Goal: Obtain resource: Obtain resource

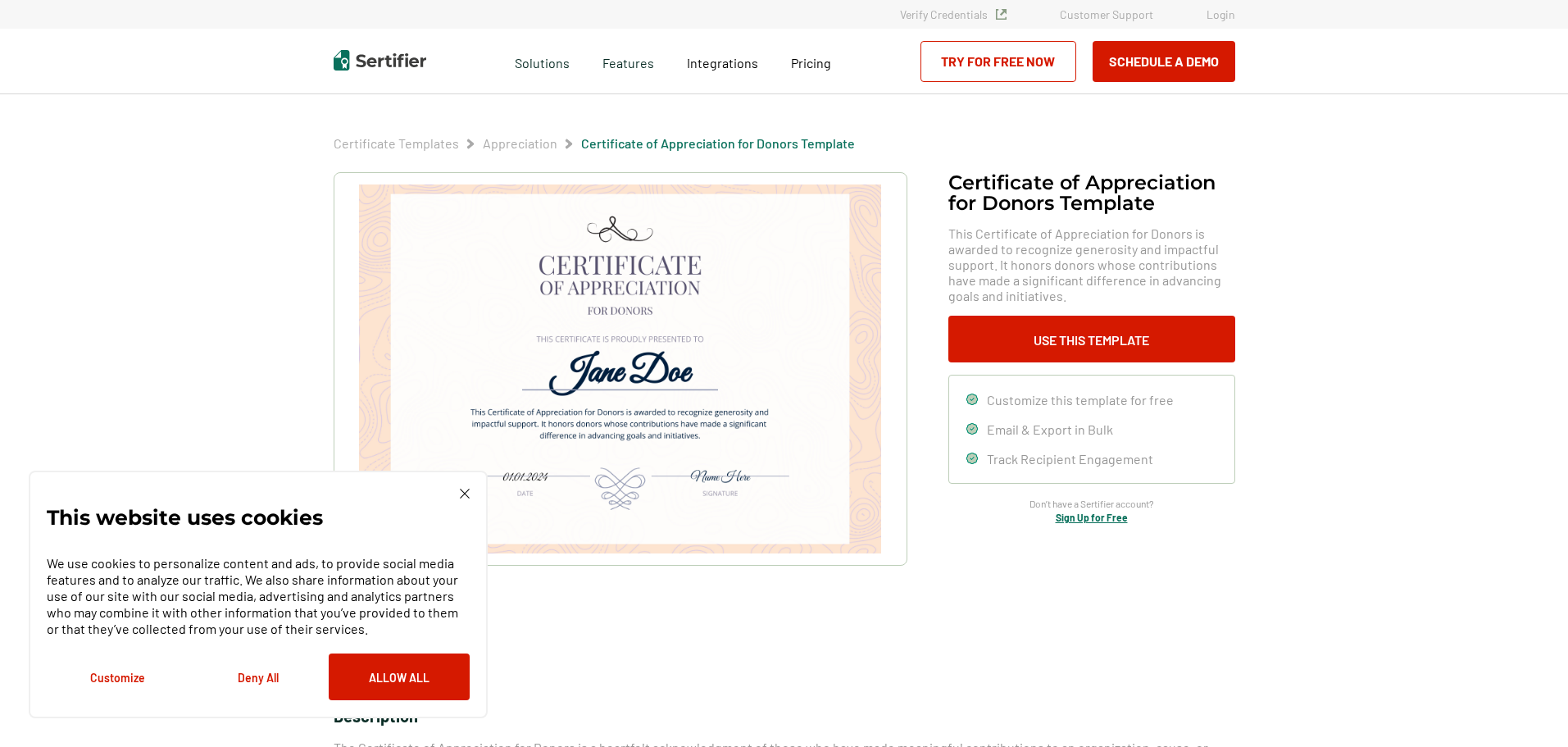
click at [458, 489] on div "This website uses cookies We use cookies to personalize content and ads, to pro…" at bounding box center [258, 595] width 423 height 212
click at [464, 496] on img at bounding box center [465, 494] width 10 height 10
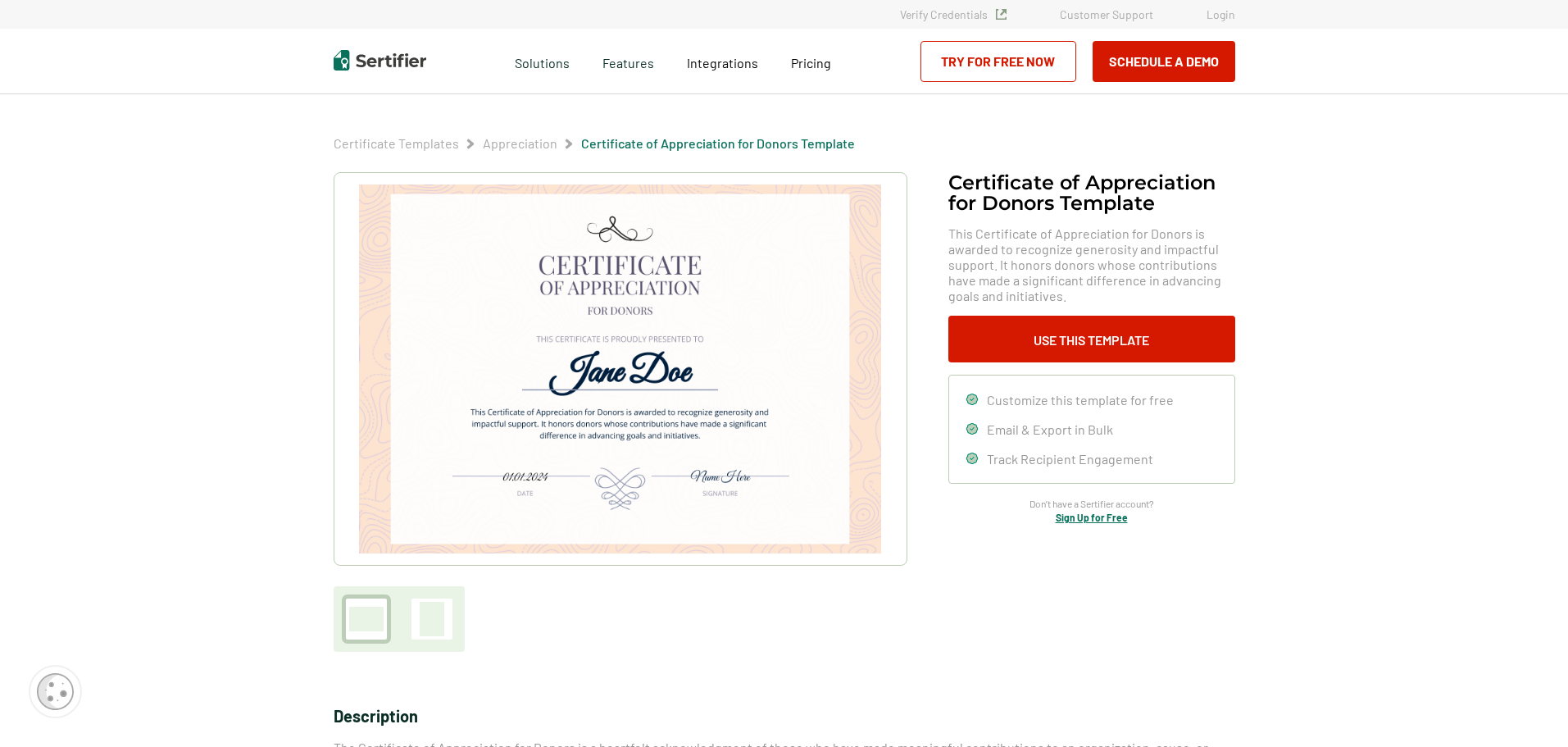
click at [663, 494] on img at bounding box center [619, 369] width 522 height 369
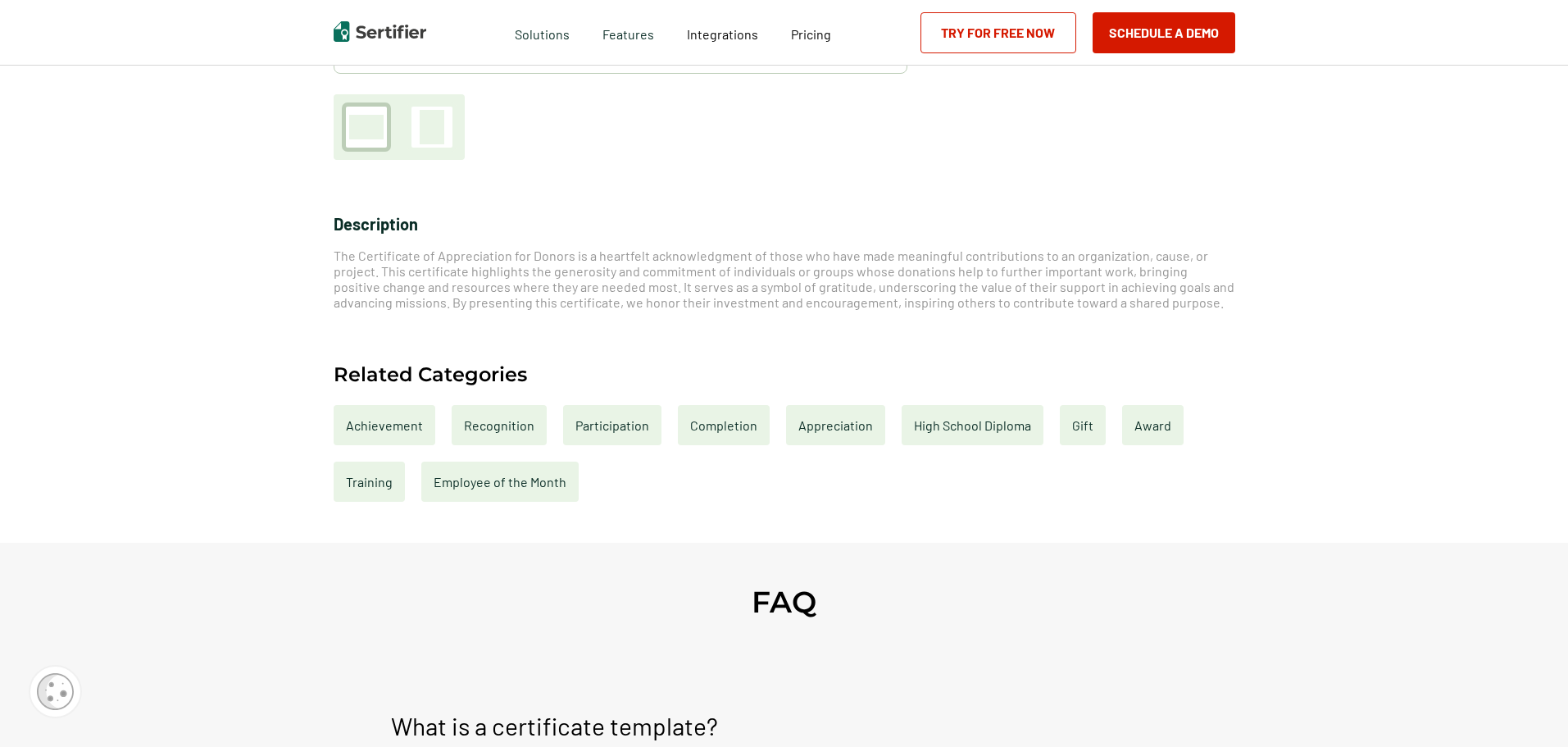
scroll to position [411, 0]
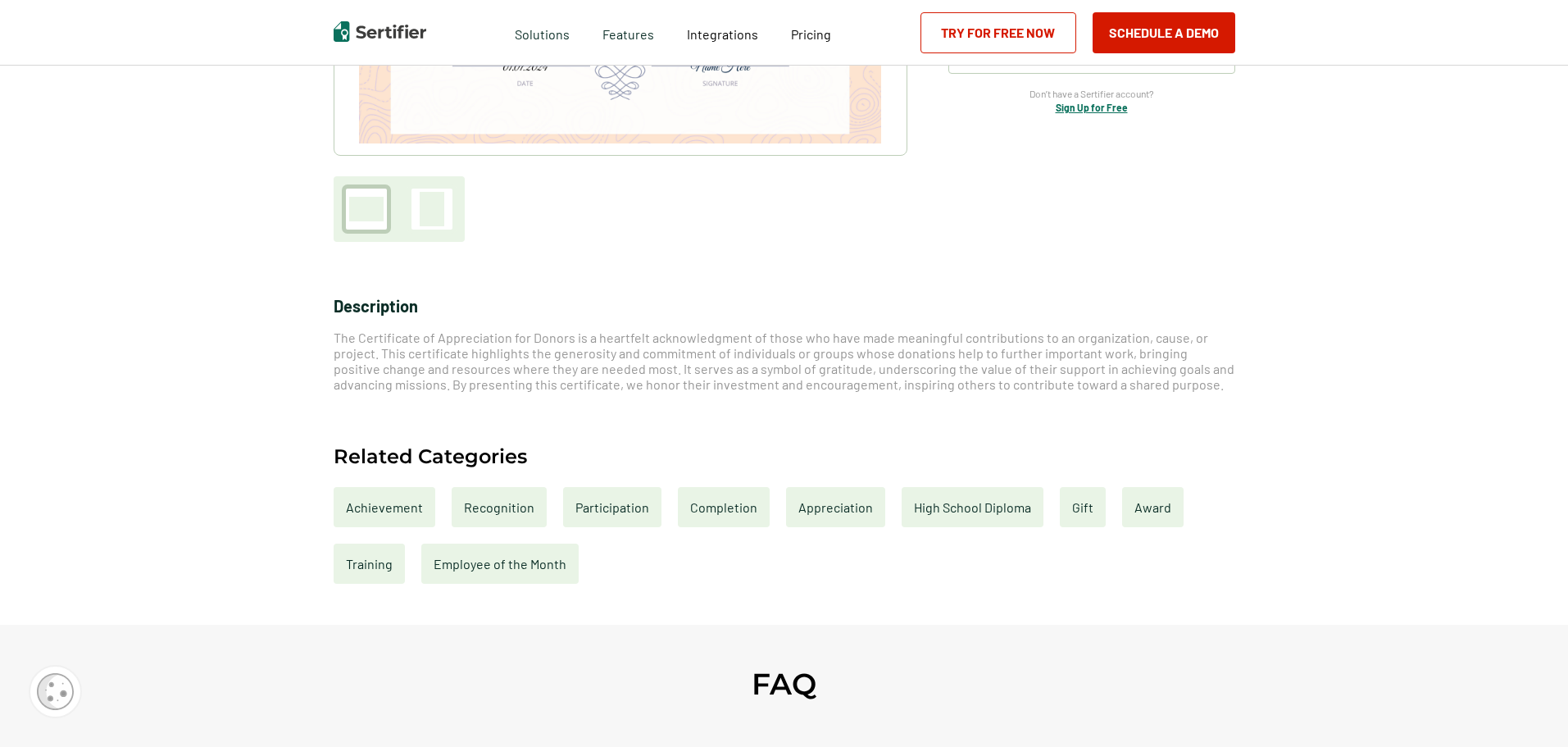
click at [853, 505] on div "Appreciation" at bounding box center [836, 507] width 99 height 40
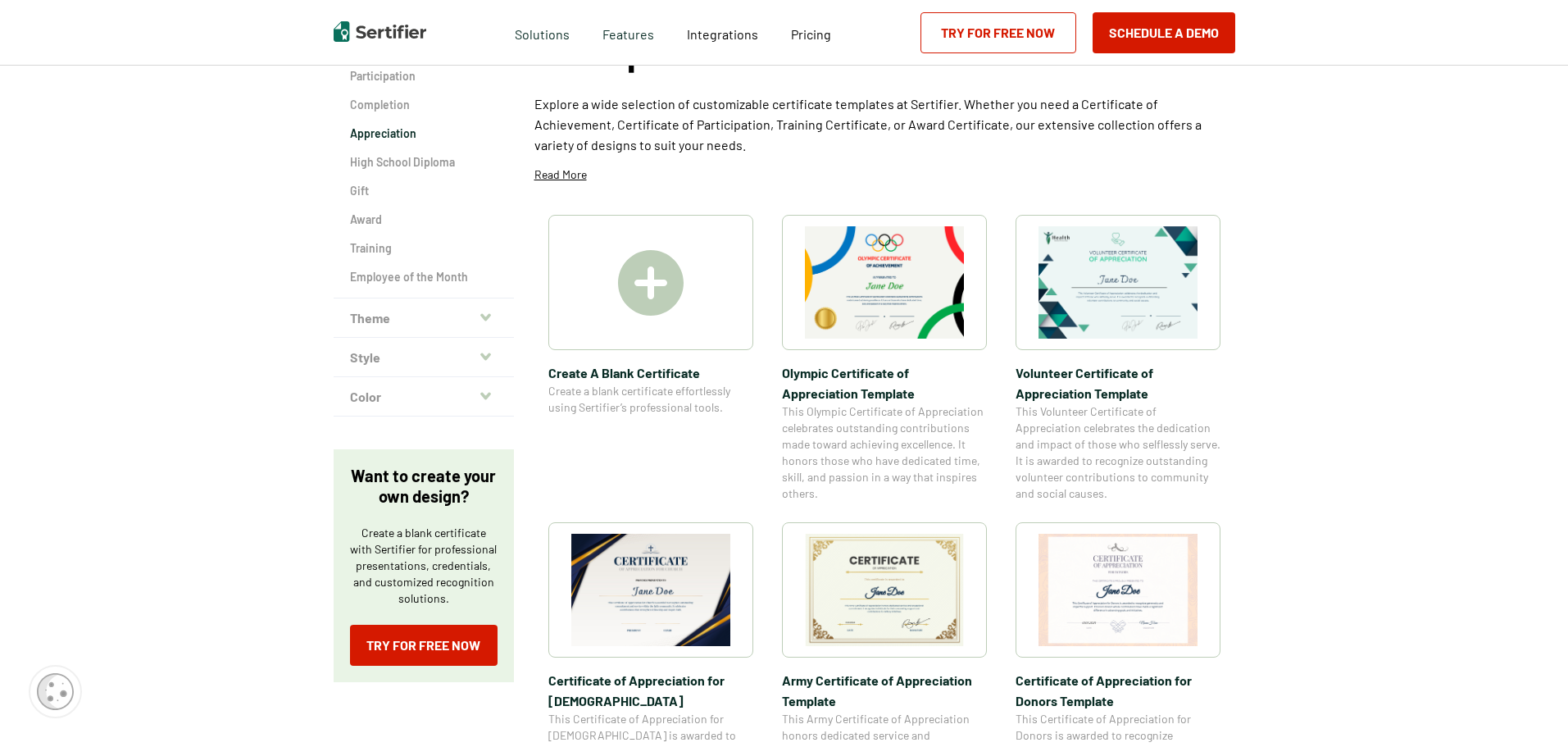
scroll to position [411, 0]
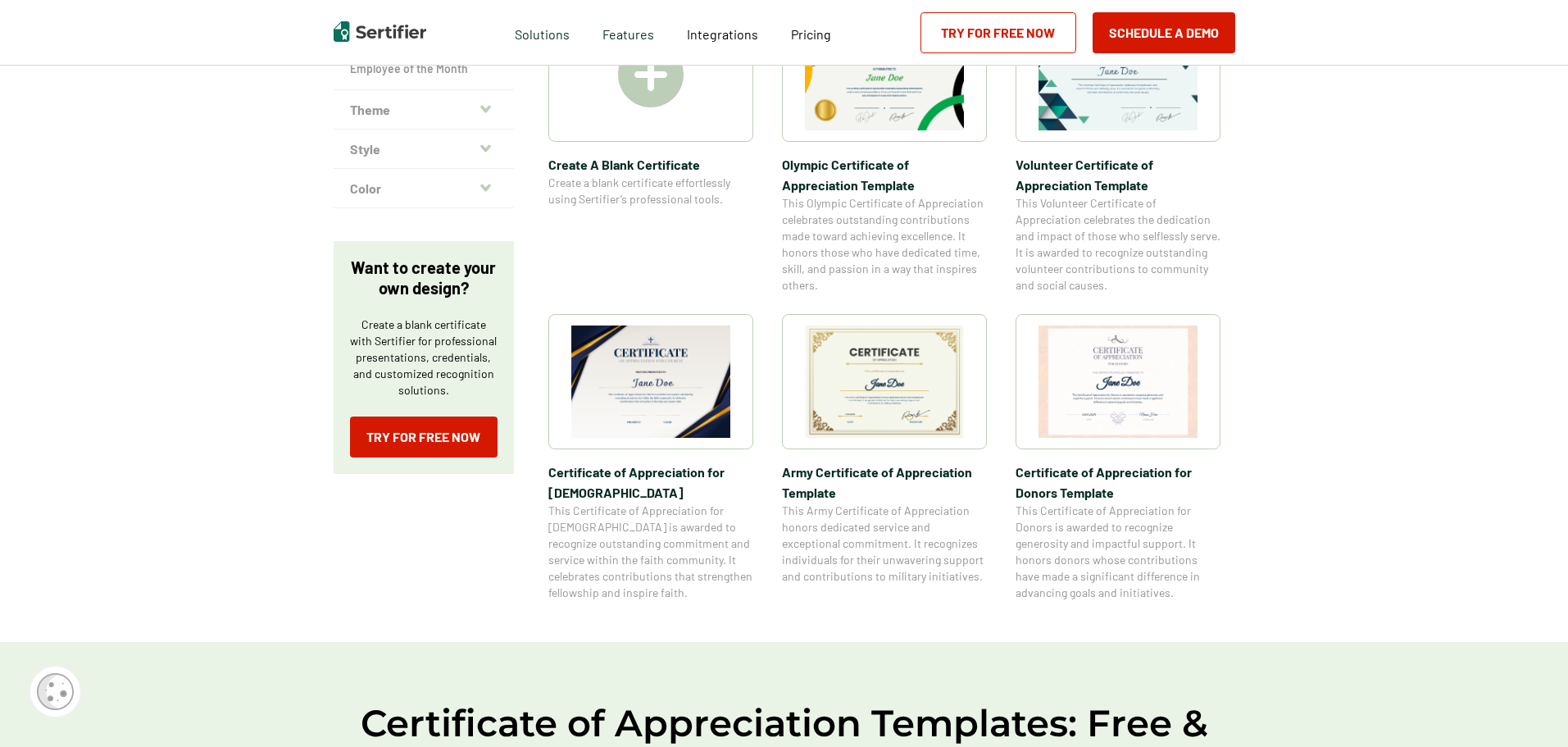
click at [1114, 406] on img at bounding box center [1118, 381] width 159 height 112
